Goal: Transaction & Acquisition: Purchase product/service

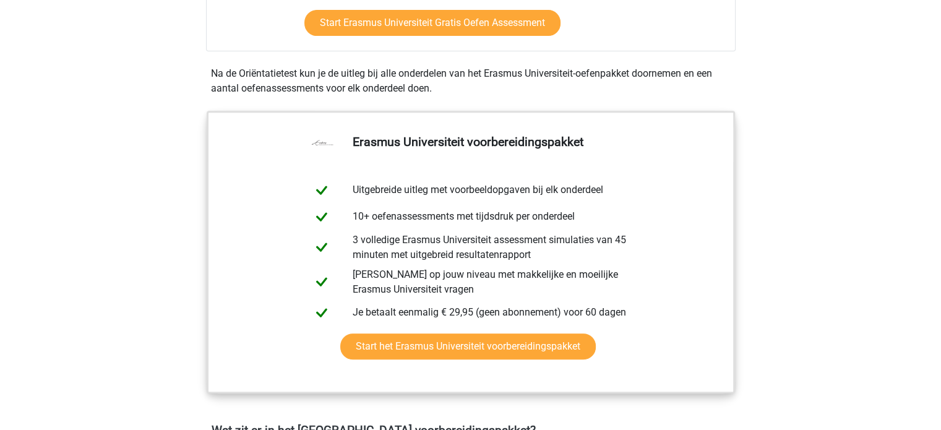
scroll to position [527, 0]
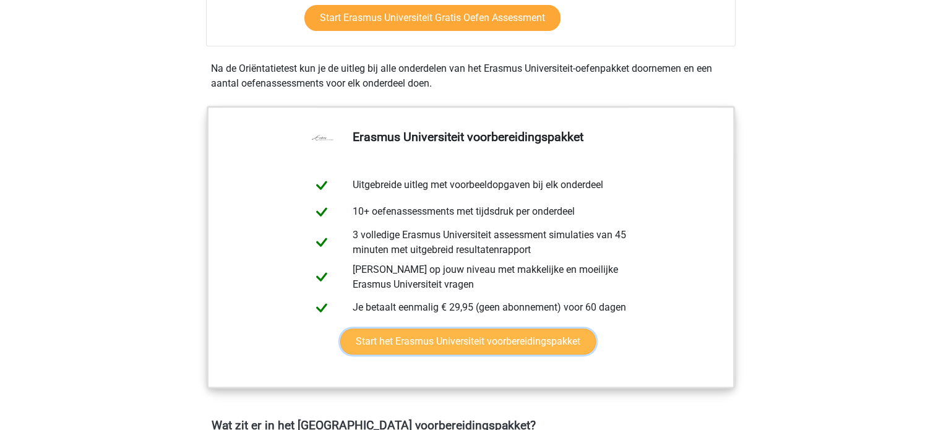
click at [425, 328] on link "Start het Erasmus Universiteit voorbereidingspakket" at bounding box center [467, 341] width 255 height 26
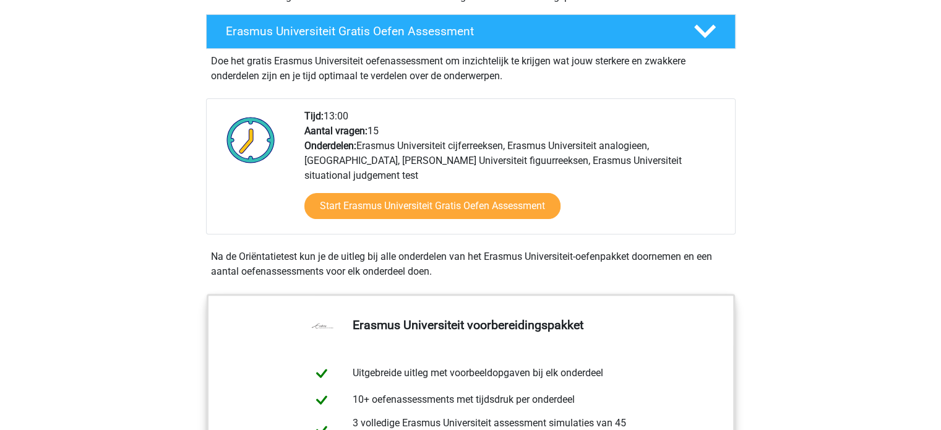
scroll to position [340, 0]
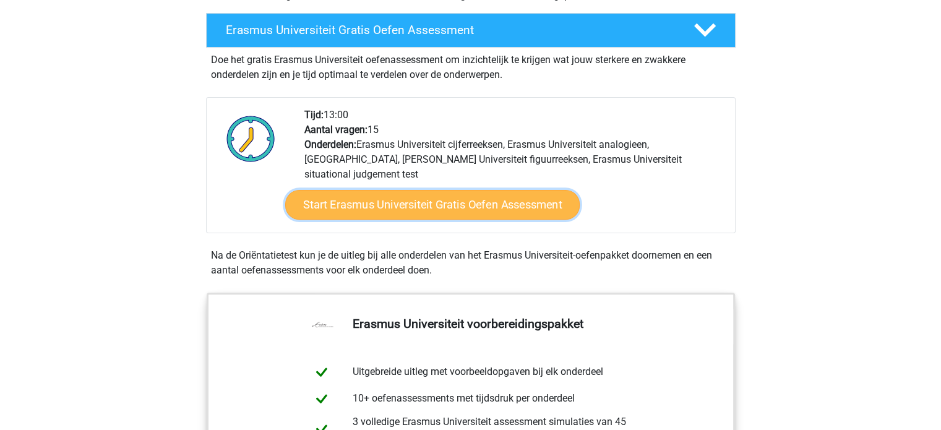
click at [482, 200] on link "Start Erasmus Universiteit Gratis Oefen Assessment" at bounding box center [431, 205] width 294 height 30
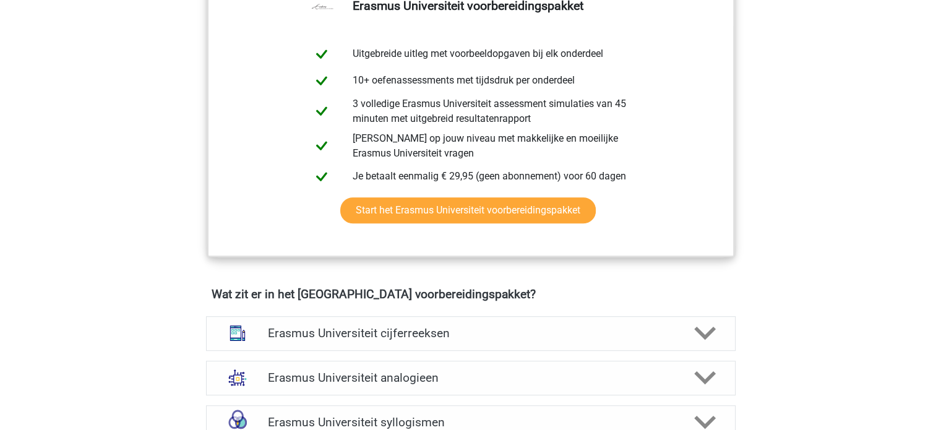
scroll to position [665, 0]
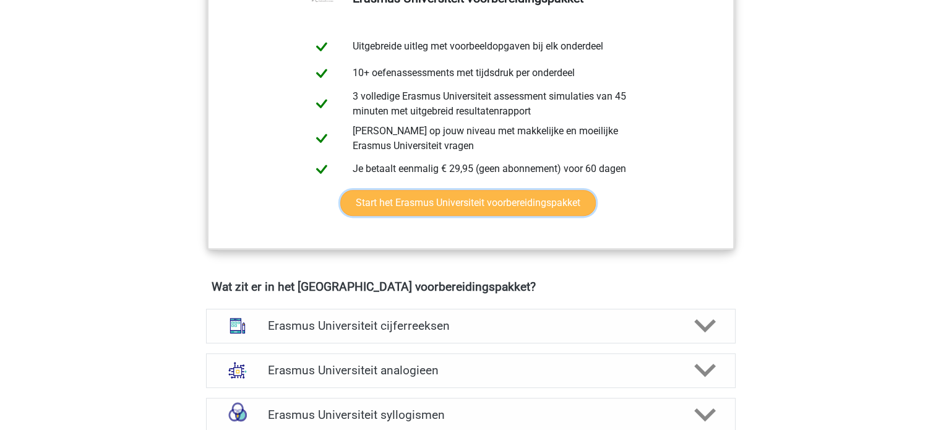
click at [470, 210] on link "Start het Erasmus Universiteit voorbereidingspakket" at bounding box center [467, 203] width 255 height 26
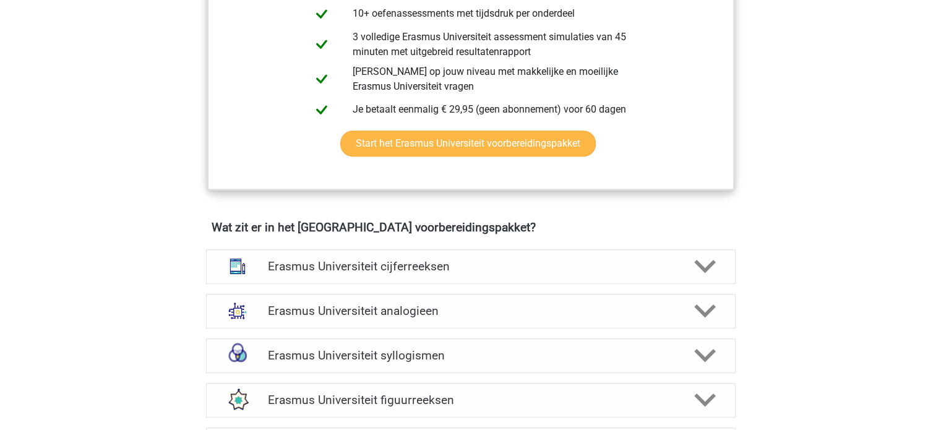
scroll to position [732, 0]
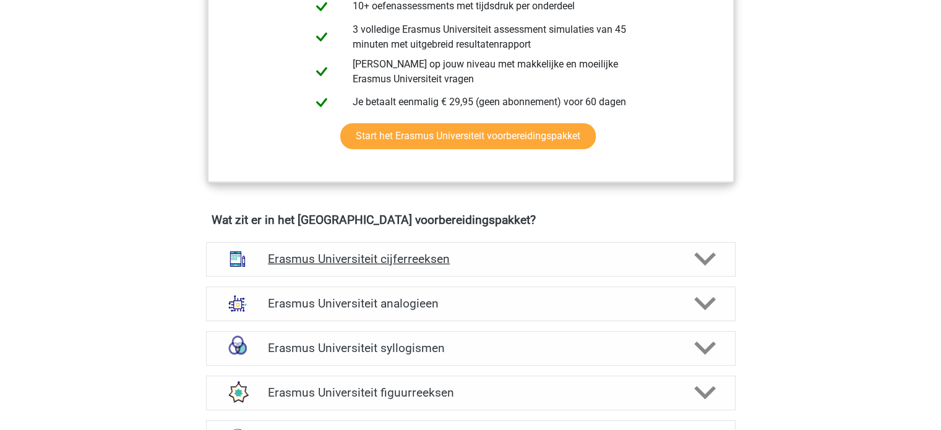
click at [463, 263] on h4 "Erasmus Universiteit cijferreeksen" at bounding box center [470, 259] width 405 height 14
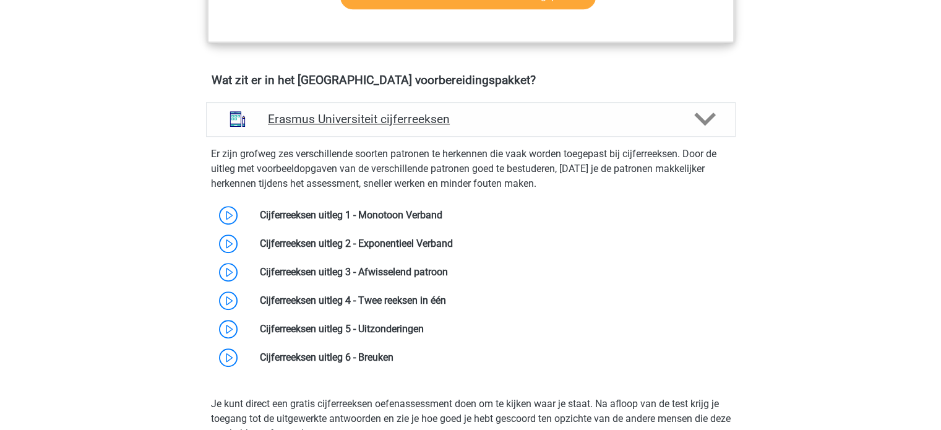
scroll to position [897, 0]
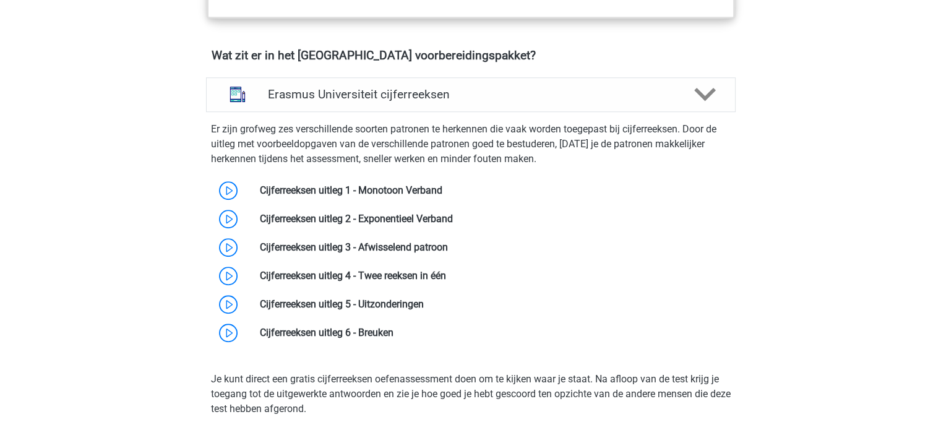
click at [589, 160] on p "Er zijn grofweg zes verschillende soorten patronen te herkennen die vaak worden…" at bounding box center [470, 144] width 519 height 45
drag, startPoint x: 589, startPoint y: 160, endPoint x: 730, endPoint y: 233, distance: 158.8
click at [730, 233] on div "Er zijn grofweg zes verschillende soorten patronen te herkennen die vaak worden…" at bounding box center [470, 232] width 539 height 230
click at [691, 100] on div at bounding box center [703, 94] width 42 height 22
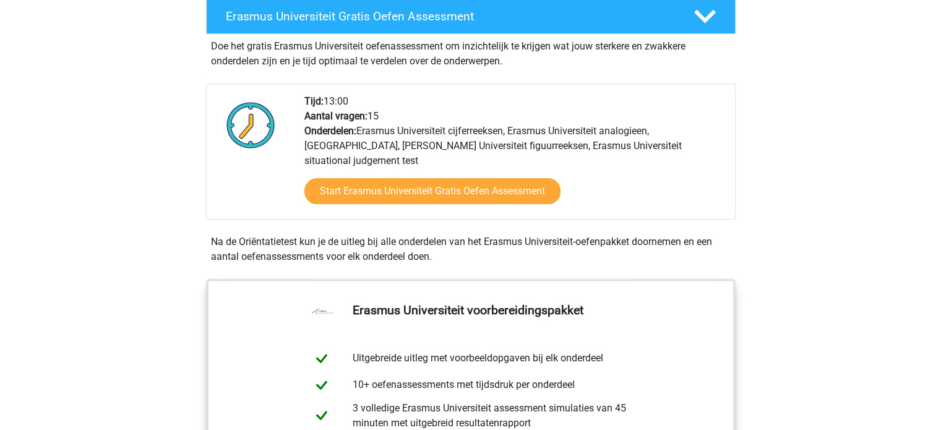
scroll to position [0, 0]
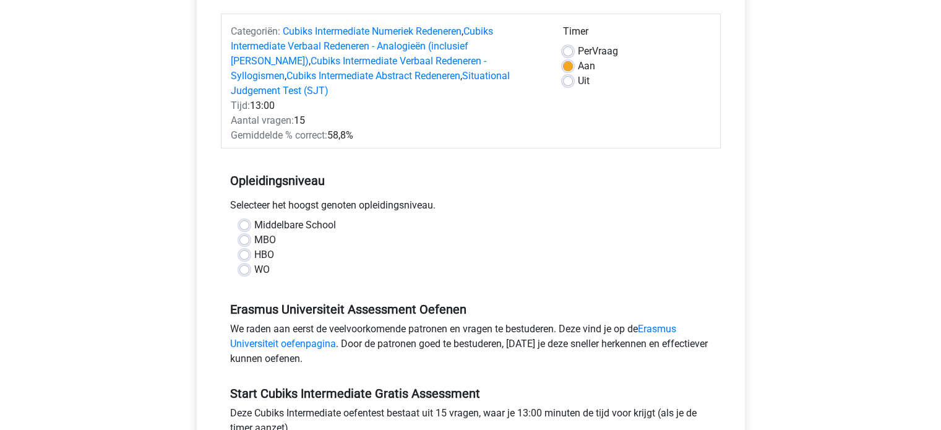
scroll to position [158, 0]
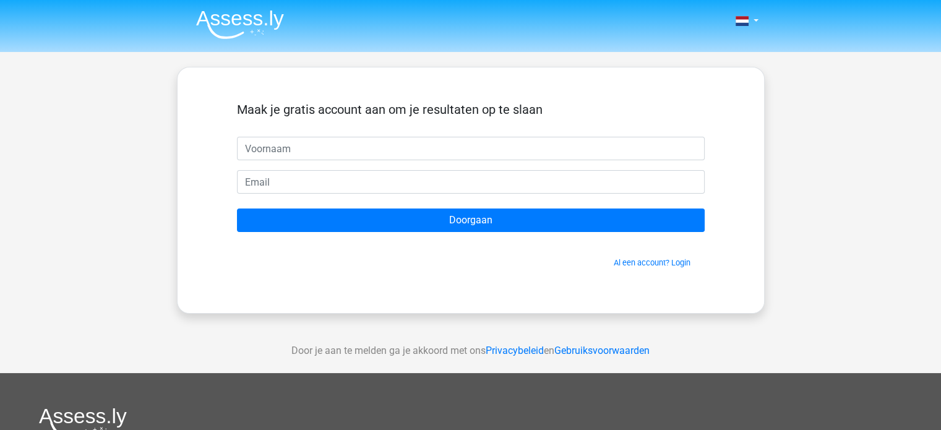
click at [423, 153] on input "text" at bounding box center [471, 149] width 468 height 24
type input "[PERSON_NAME]"
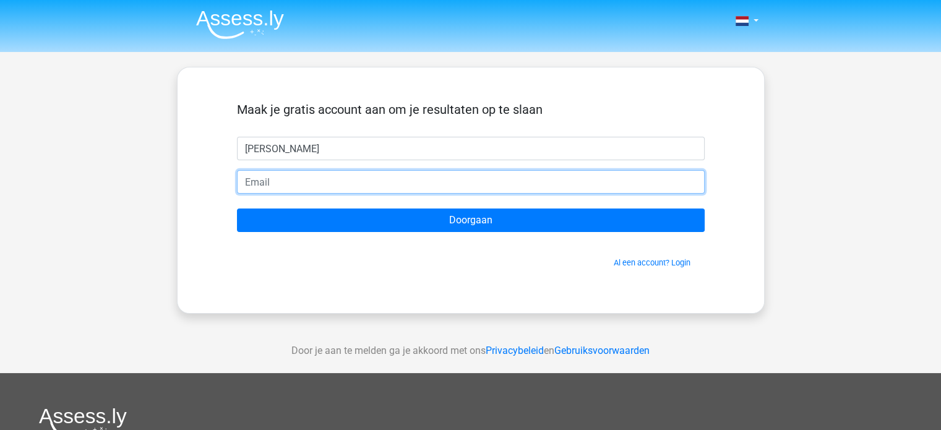
click at [351, 179] on input "email" at bounding box center [471, 182] width 468 height 24
type input "3"
type input "4"
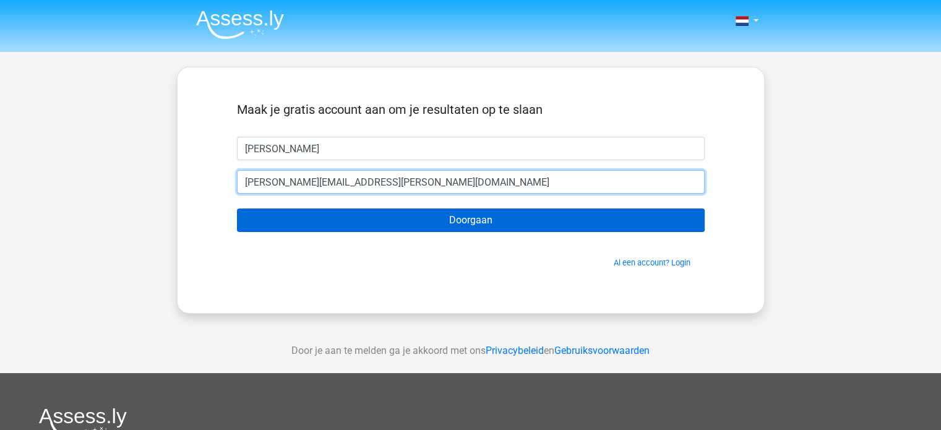
type input "[EMAIL_ADDRESS][DOMAIN_NAME]"
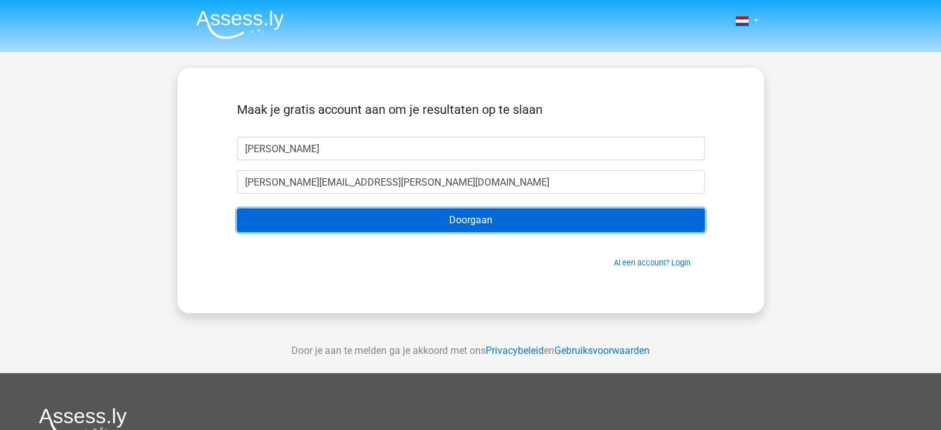
click at [356, 216] on input "Doorgaan" at bounding box center [471, 220] width 468 height 24
